Goal: Check status

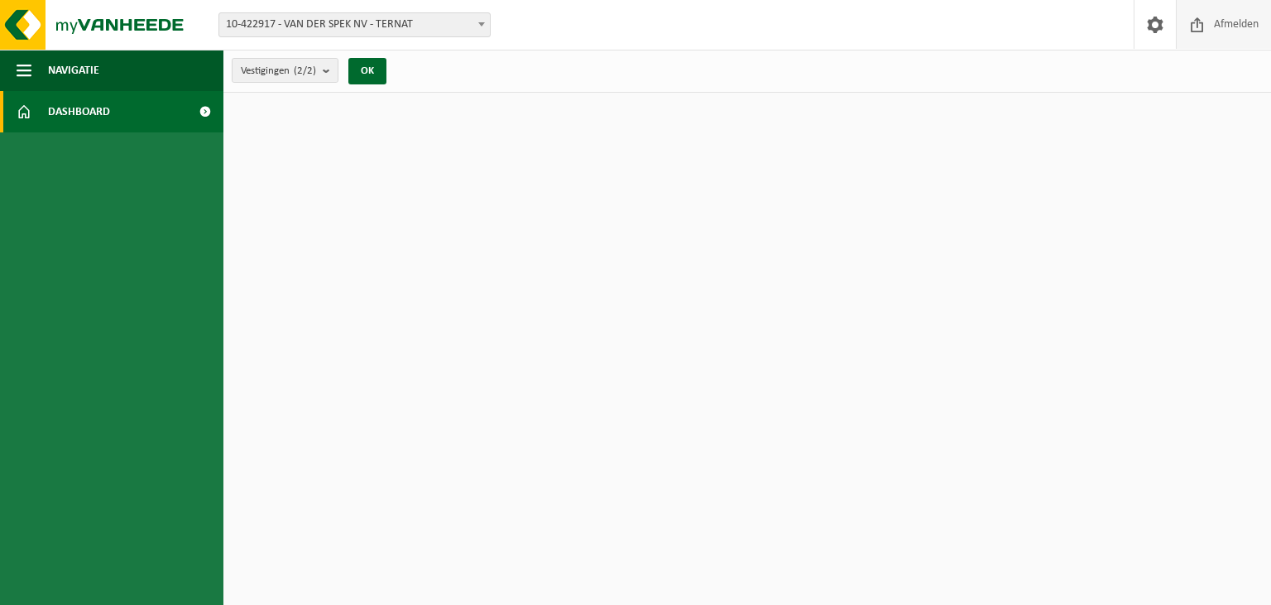
click at [1230, 24] on span "Afmelden" at bounding box center [1235, 24] width 53 height 49
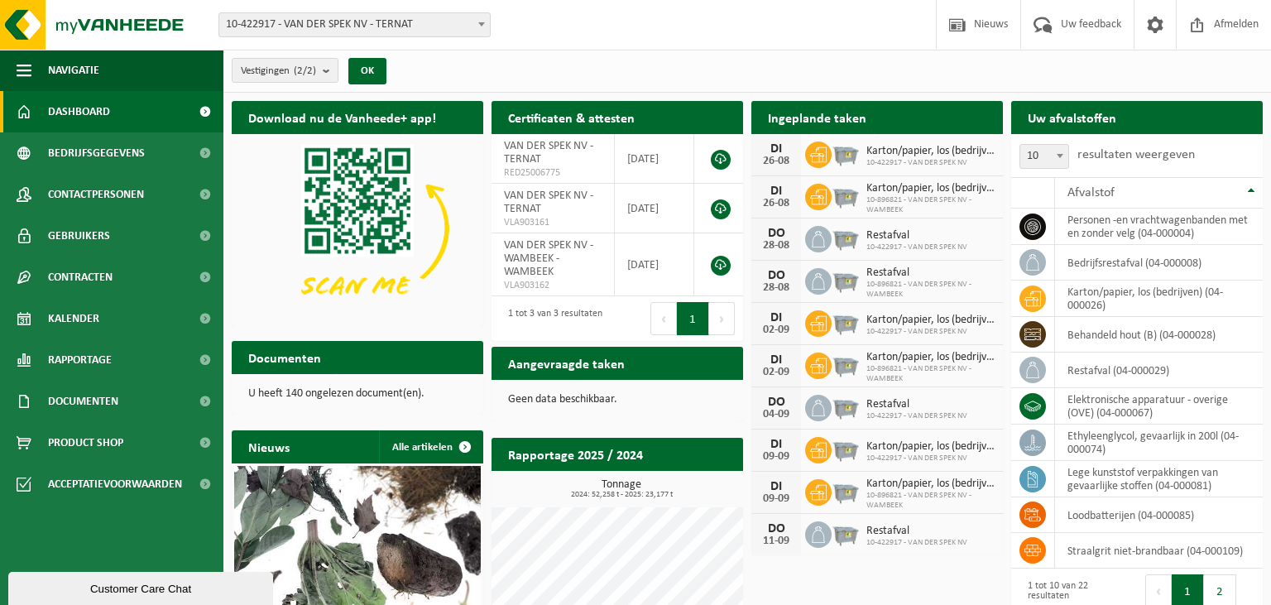
click at [792, 115] on h2 "Ingeplande taken" at bounding box center [817, 117] width 132 height 32
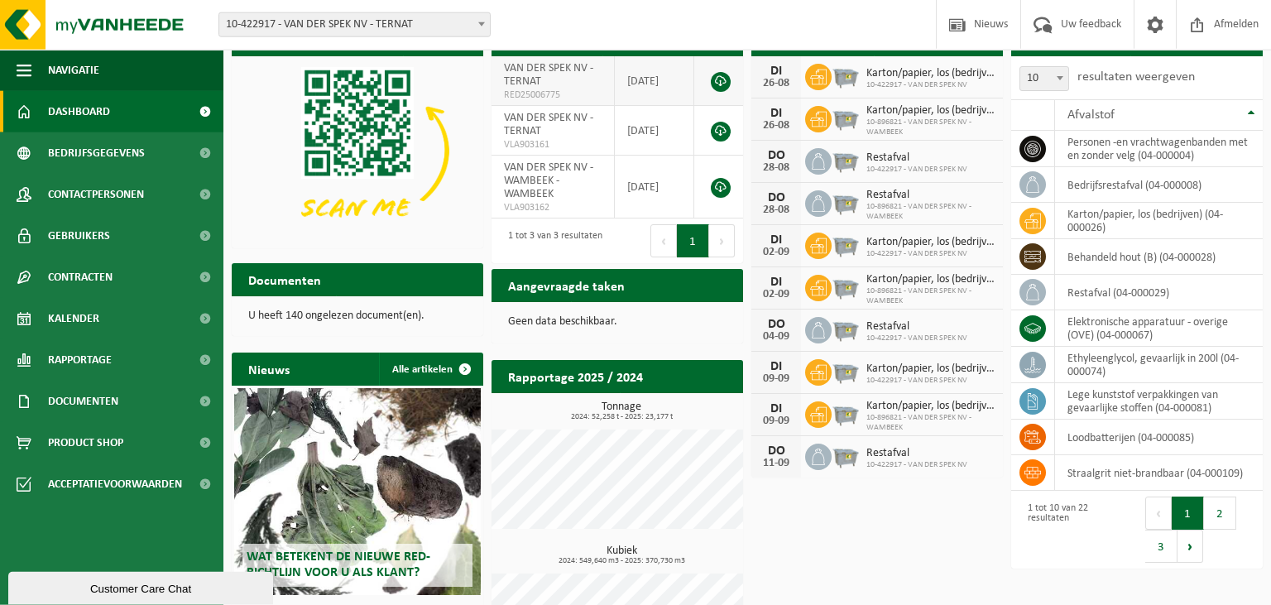
scroll to position [87, 0]
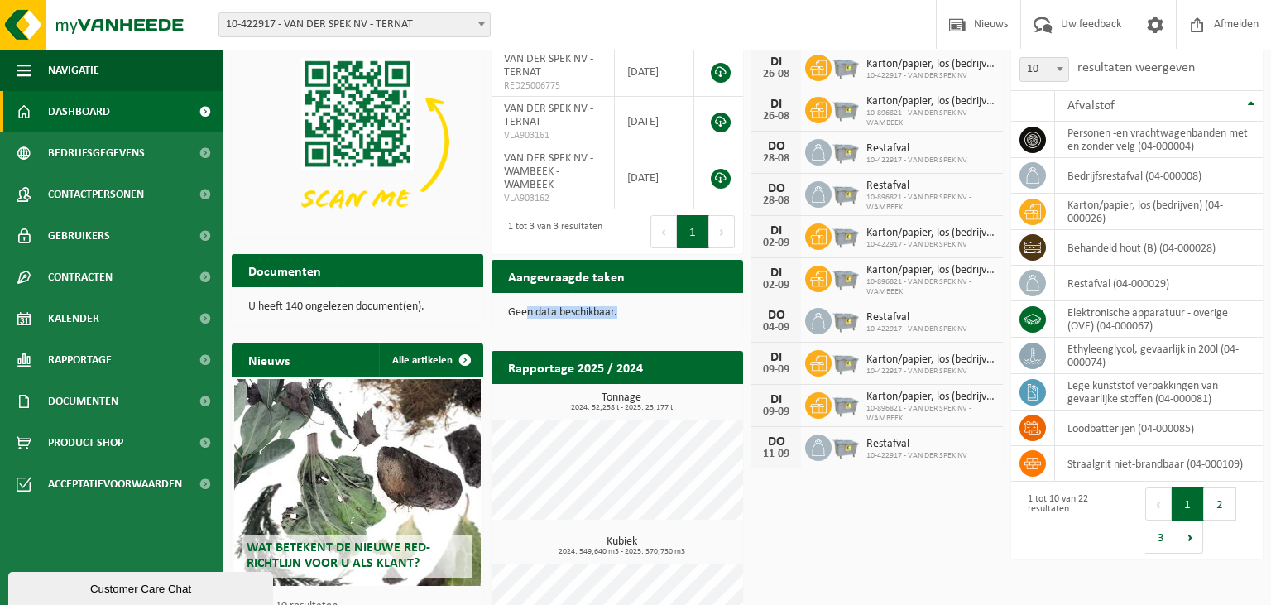
drag, startPoint x: 564, startPoint y: 309, endPoint x: 640, endPoint y: 321, distance: 77.0
click at [637, 323] on div "Geen data beschikbaar." at bounding box center [616, 313] width 251 height 40
click at [647, 318] on div "Geen data beschikbaar." at bounding box center [616, 313] width 251 height 40
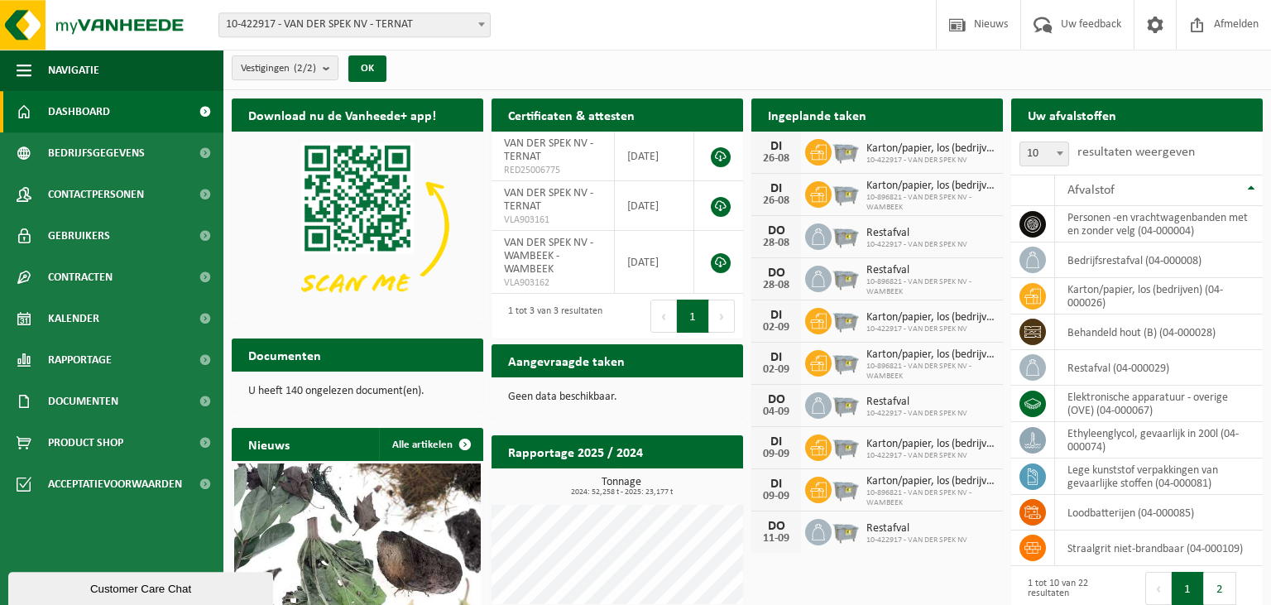
scroll to position [0, 0]
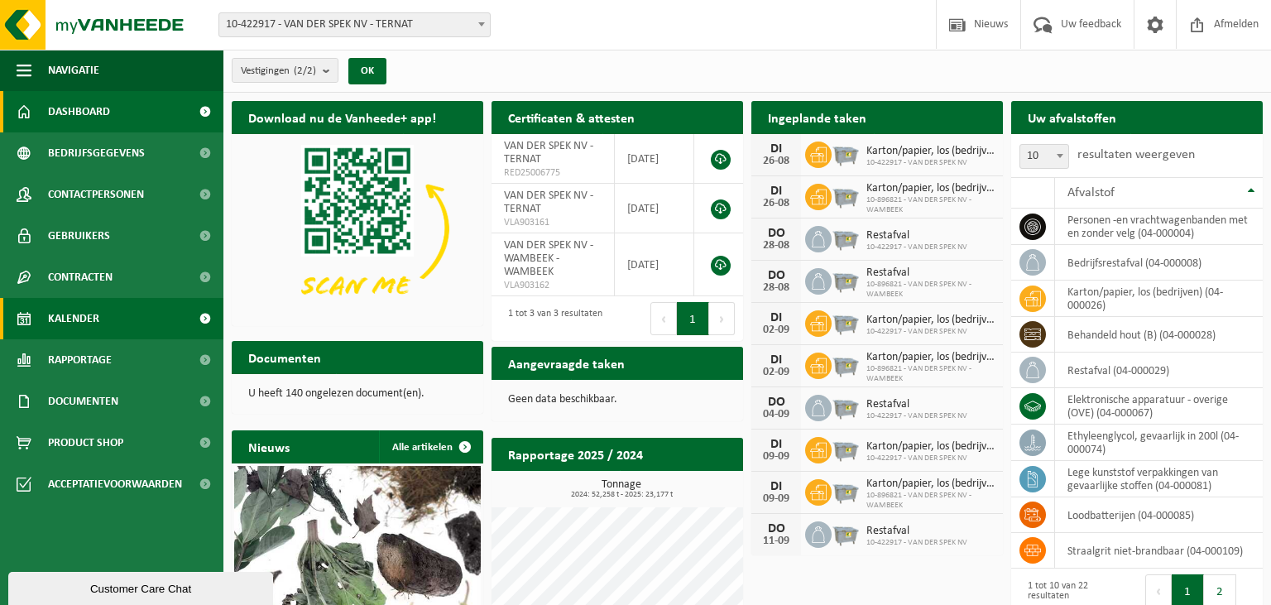
click at [101, 322] on link "Kalender" at bounding box center [111, 318] width 223 height 41
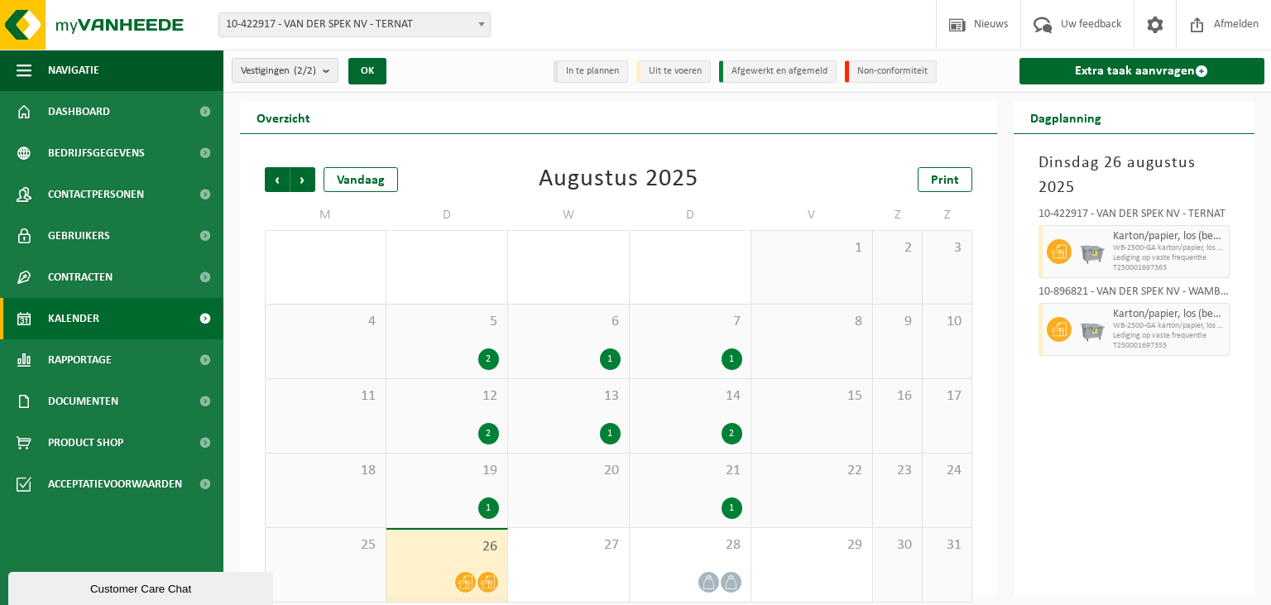
click at [610, 361] on div "1" at bounding box center [610, 359] width 21 height 22
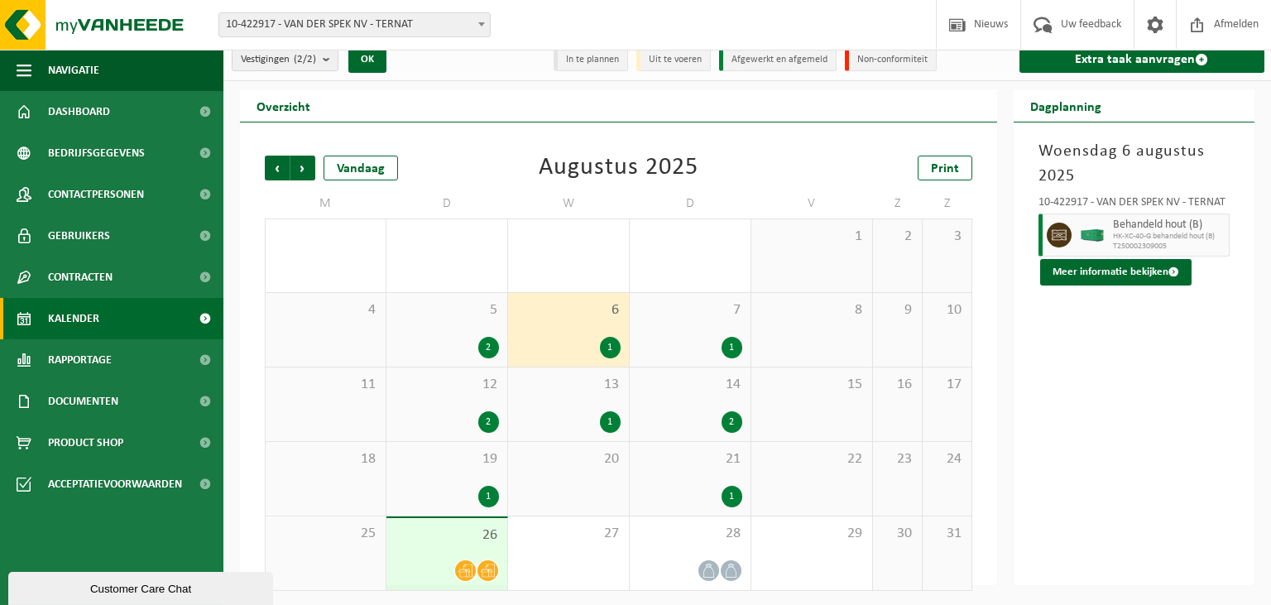
scroll to position [13, 0]
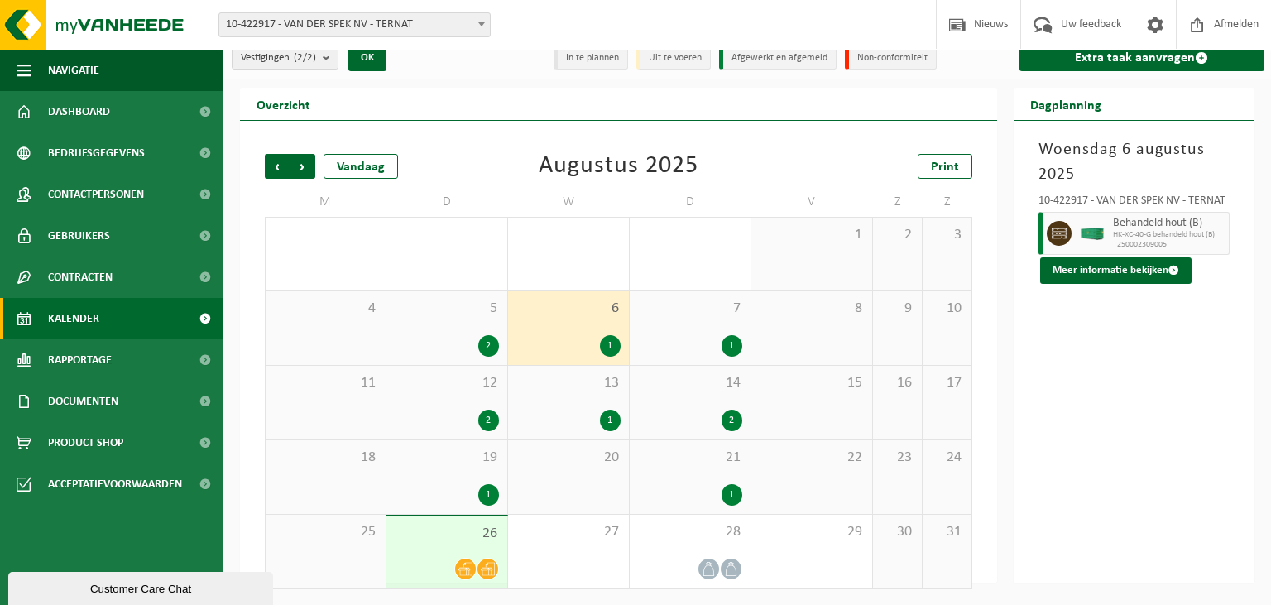
click at [585, 395] on div "13 1" at bounding box center [568, 403] width 121 height 74
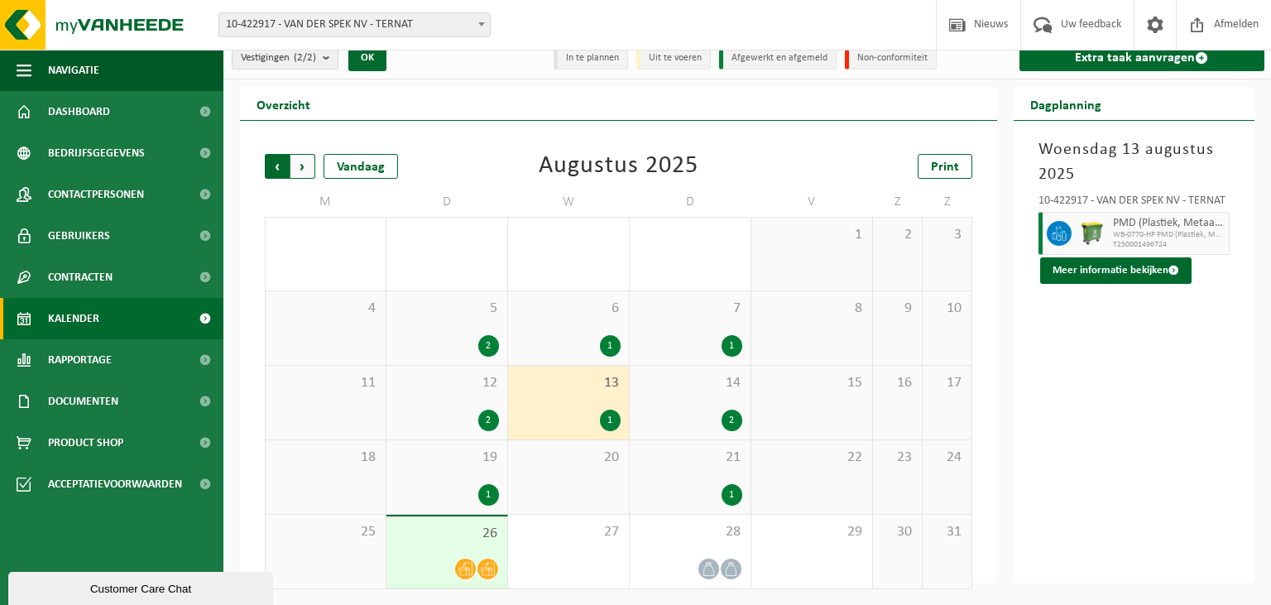
click at [306, 160] on span "Volgende" at bounding box center [302, 166] width 25 height 25
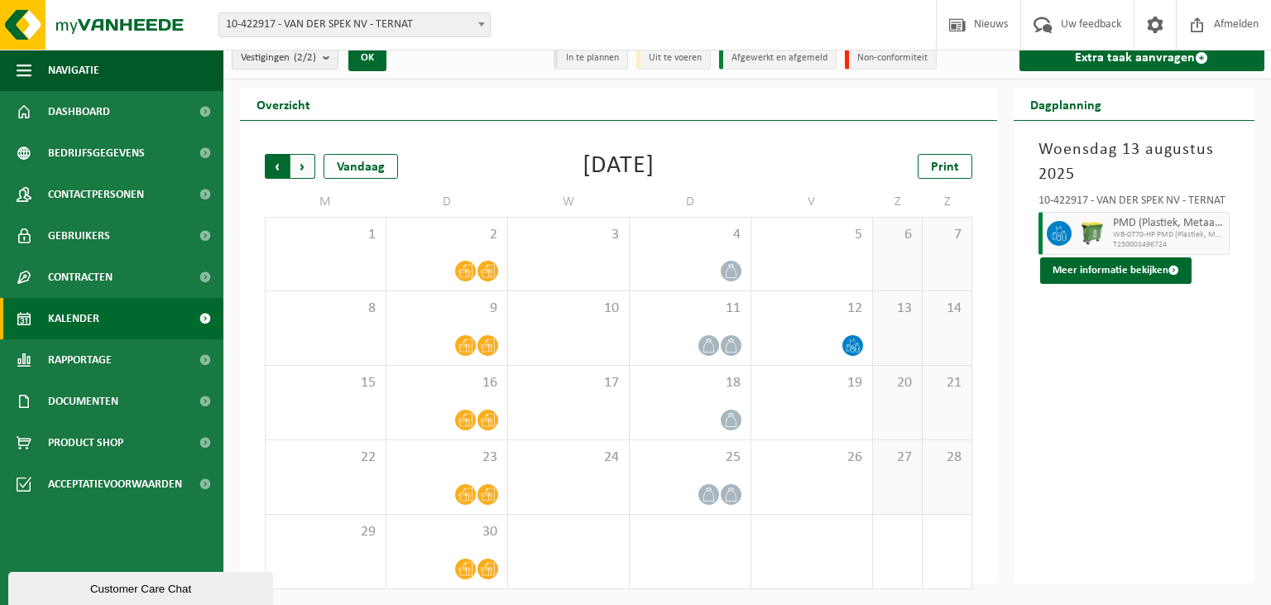
click at [290, 160] on span "Volgende" at bounding box center [302, 166] width 25 height 25
click at [276, 168] on span "Vorige" at bounding box center [277, 166] width 25 height 25
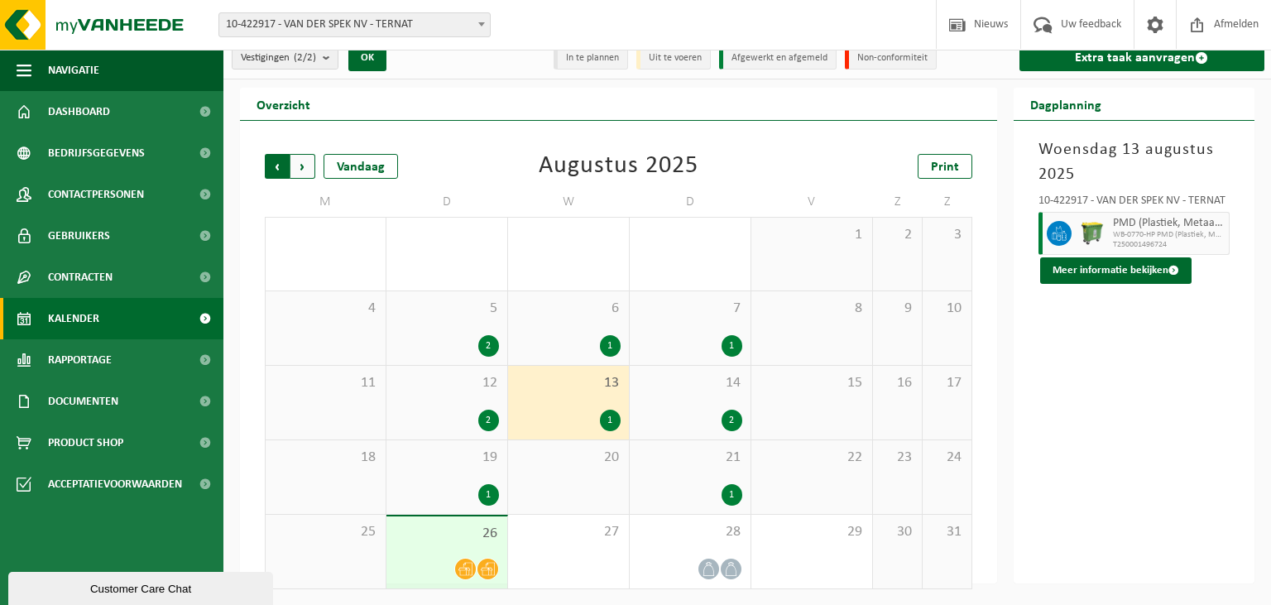
click at [298, 170] on span "Volgende" at bounding box center [302, 166] width 25 height 25
